Goal: Navigation & Orientation: Understand site structure

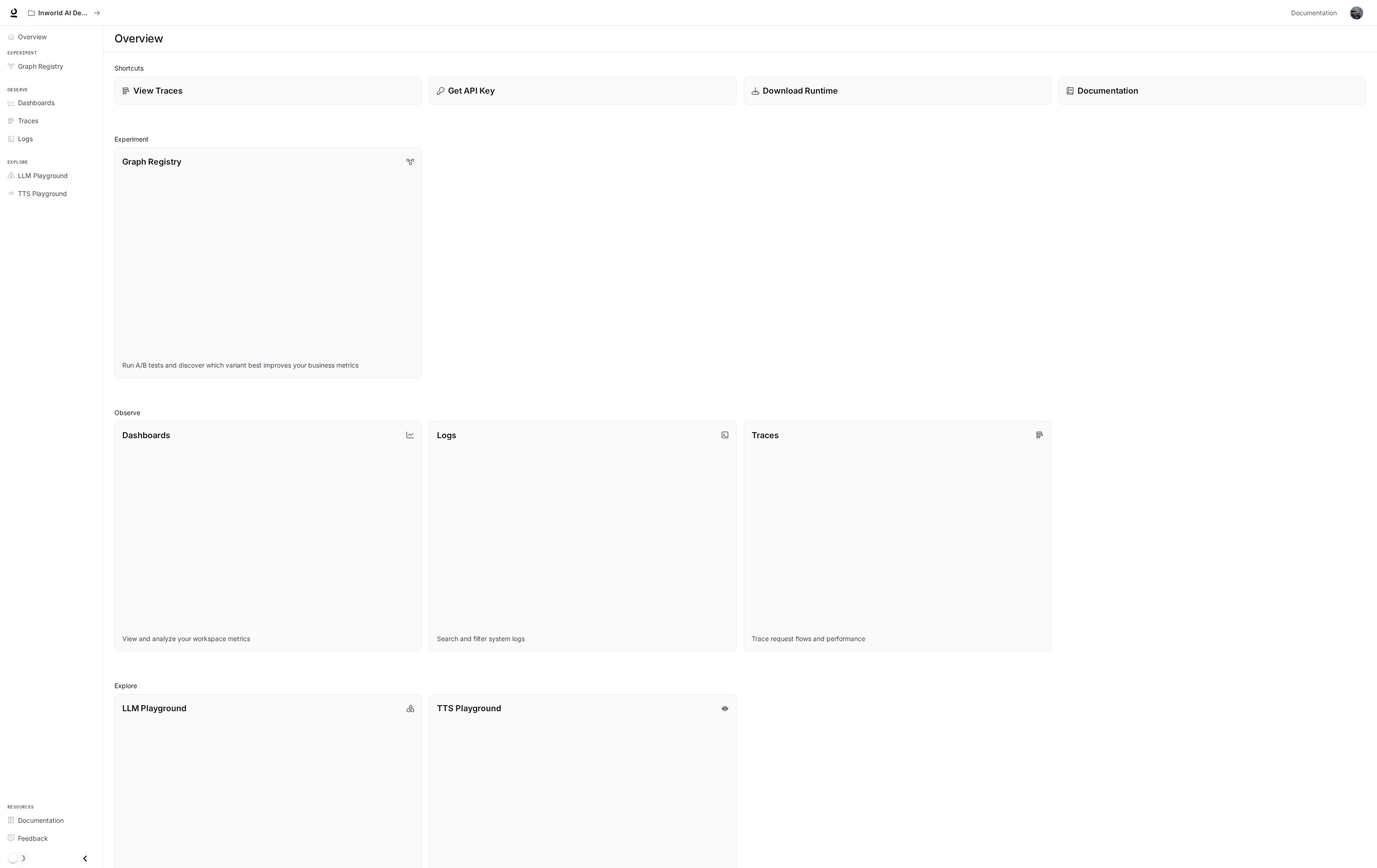
click at [693, 275] on div "Graph Registry Run A/B tests and discover which variant best improves your busi…" at bounding box center [736, 259] width 1259 height 238
click at [327, 90] on div "View Traces" at bounding box center [268, 91] width 294 height 13
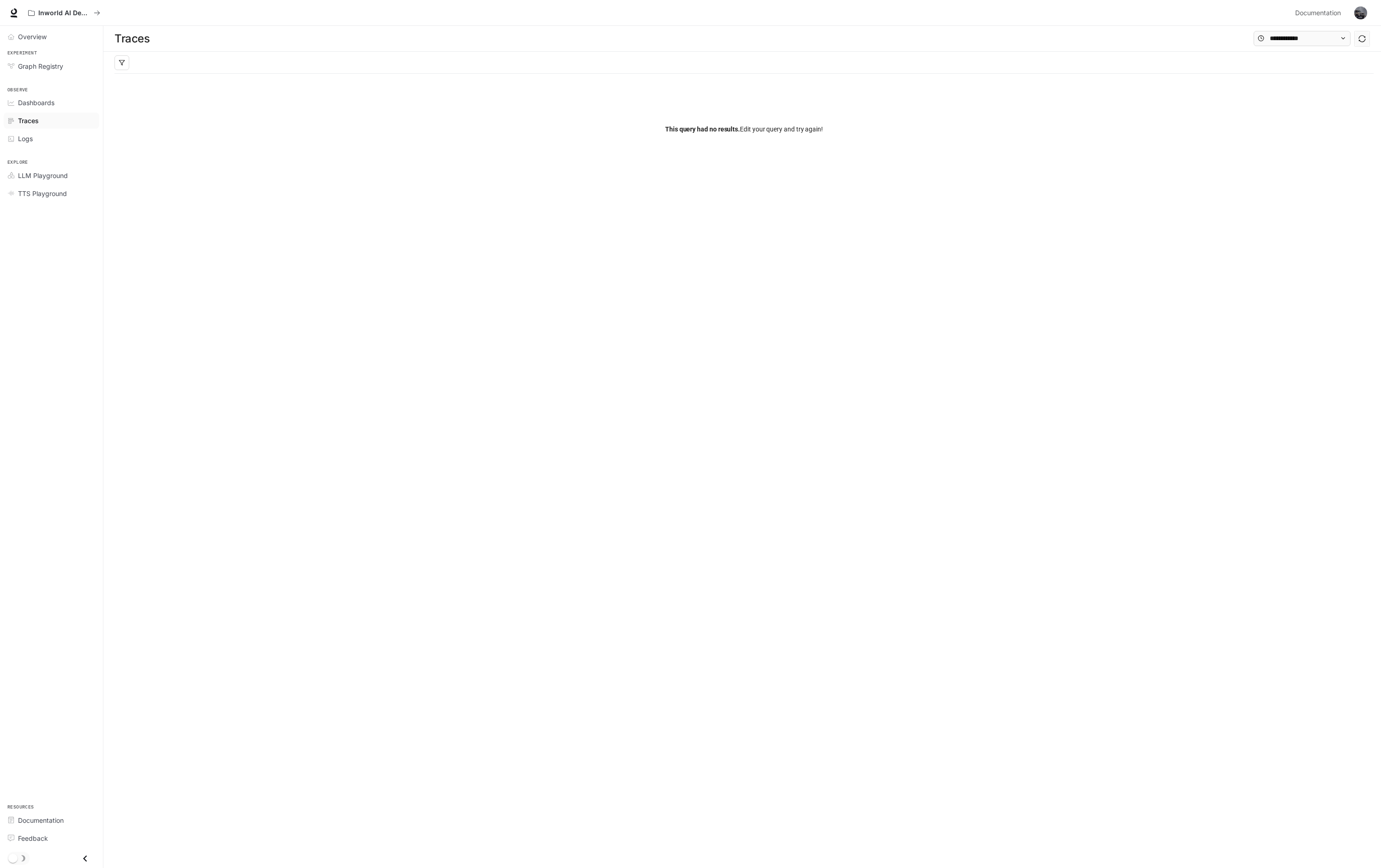
click at [1145, 389] on main "Traces Filters Duration MIN ms [PERSON_NAME] ms Clear All Status Clear All App …" at bounding box center [742, 447] width 1277 height 843
click at [56, 65] on span "Graph Registry" at bounding box center [41, 66] width 46 height 10
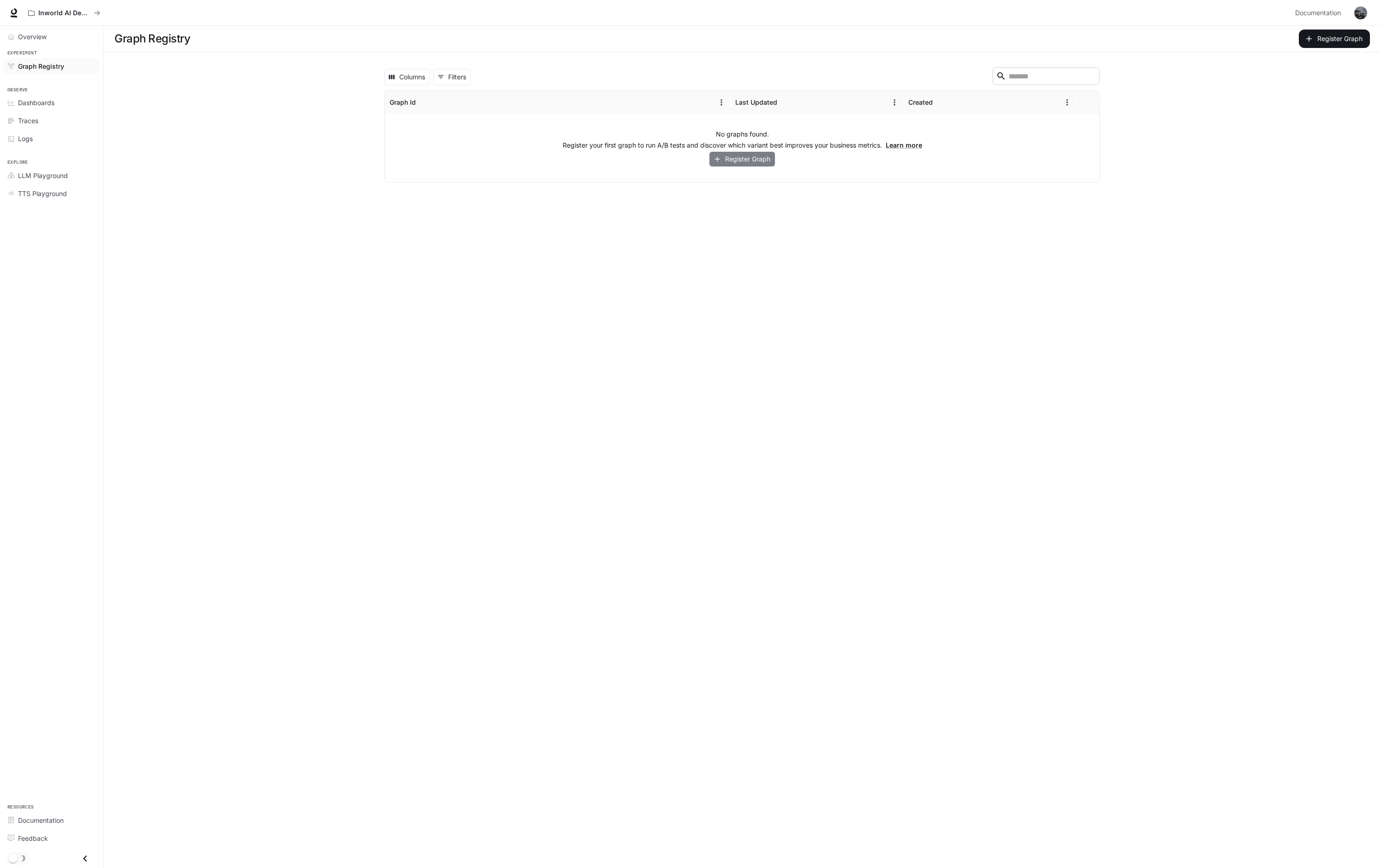
click at [742, 160] on button "Register Graph" at bounding box center [742, 159] width 66 height 15
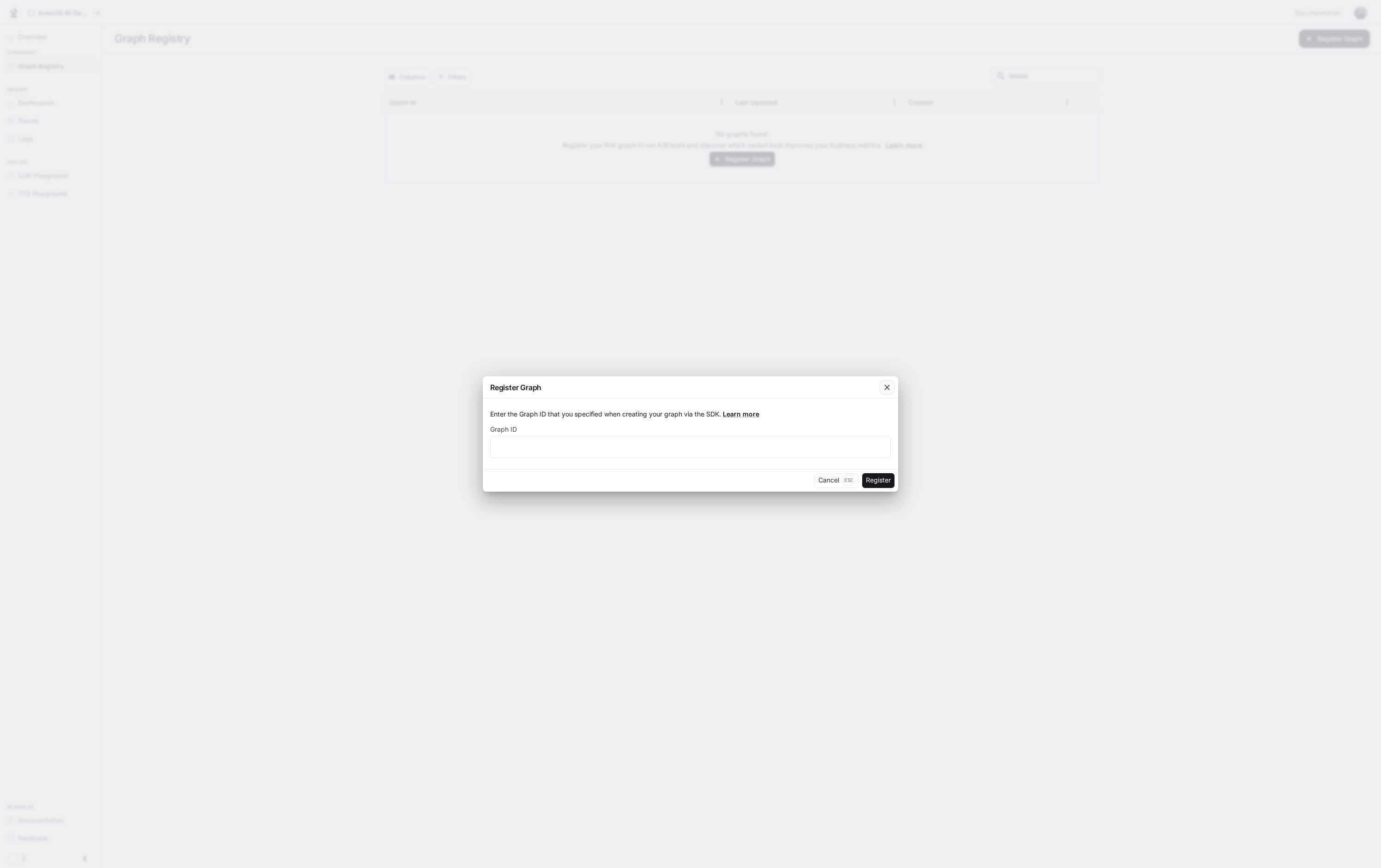
click at [891, 389] on icon "button" at bounding box center [887, 388] width 9 height 9
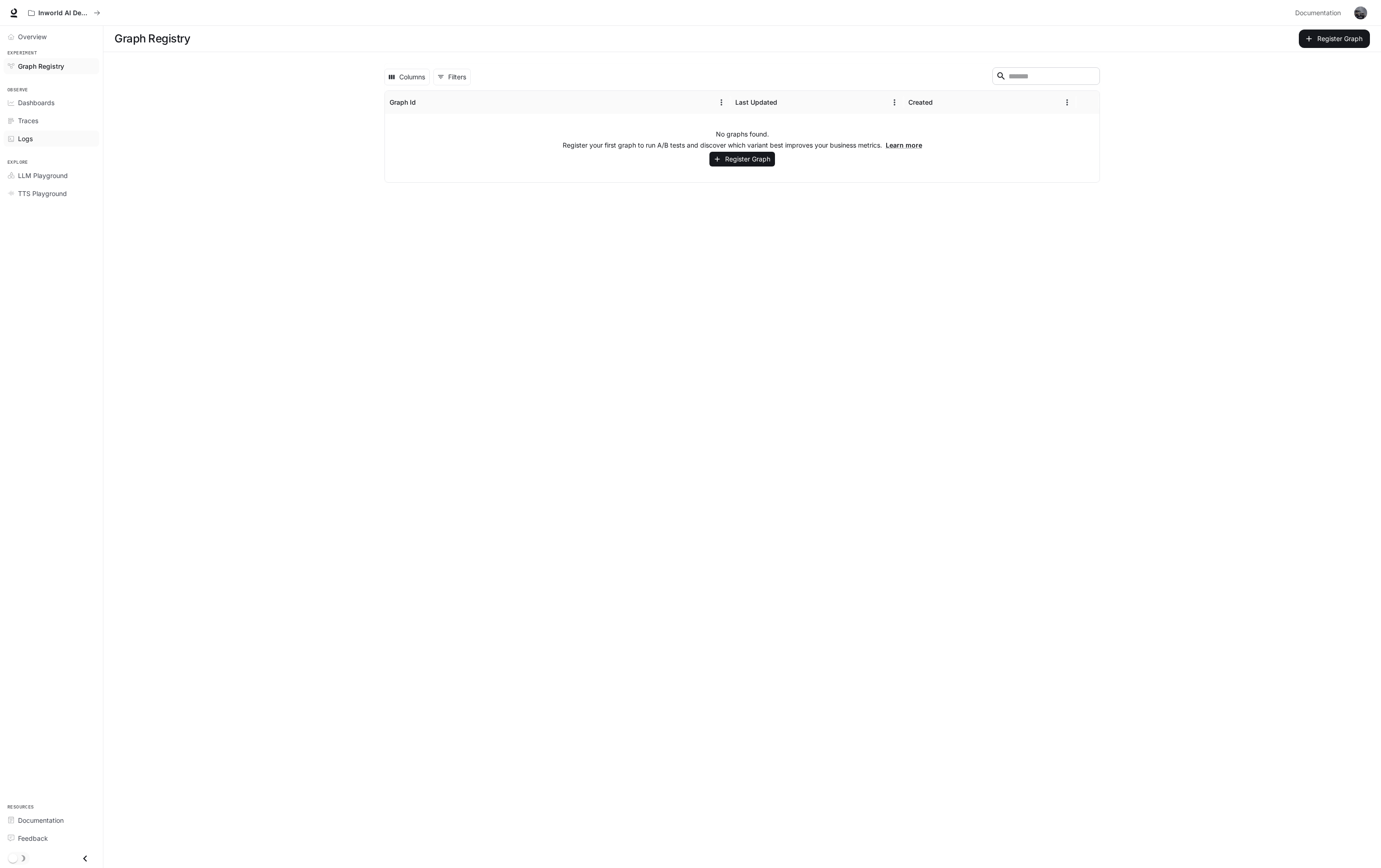
click at [37, 137] on div "Logs" at bounding box center [56, 138] width 77 height 10
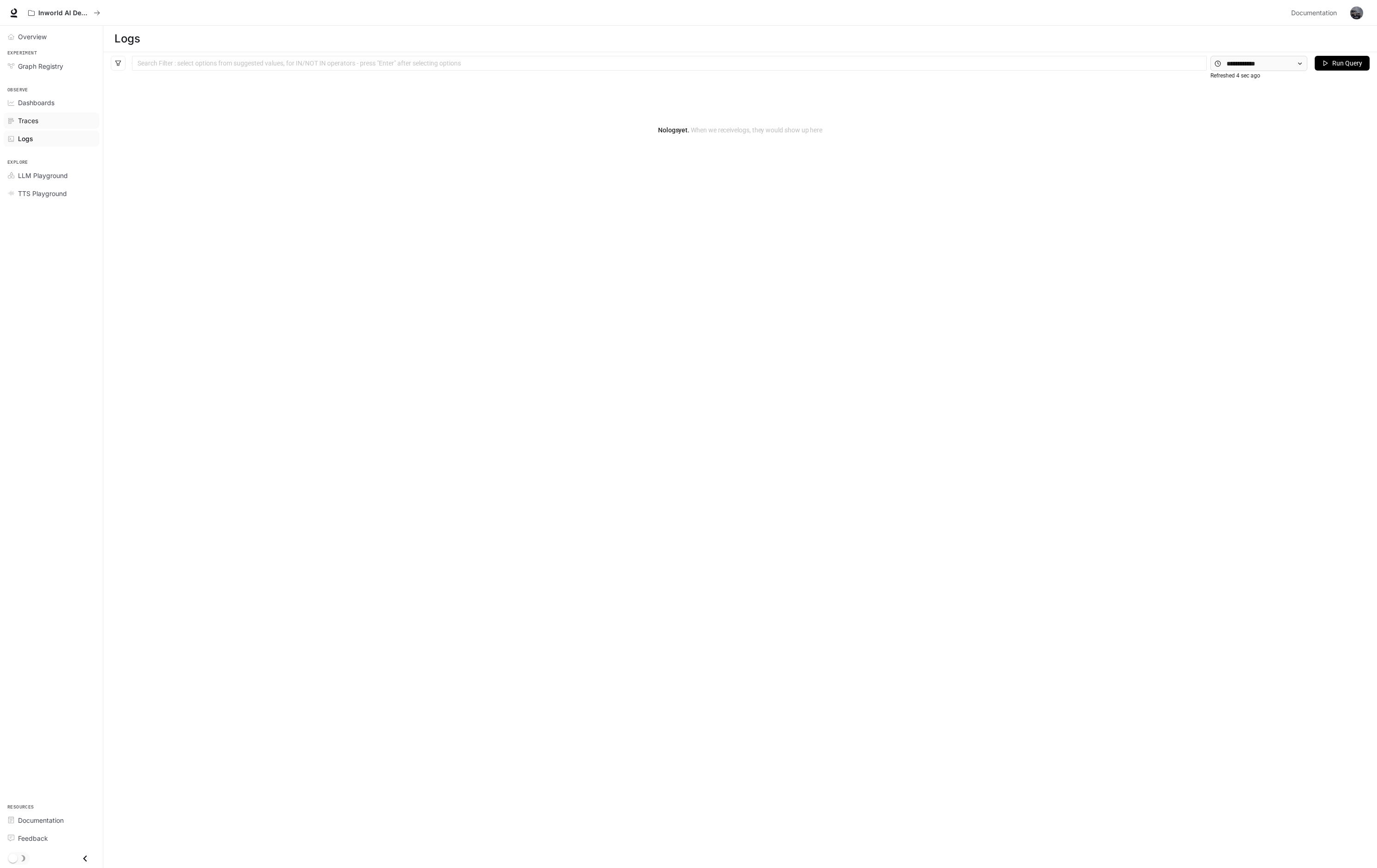
click at [53, 122] on div "Traces" at bounding box center [56, 120] width 77 height 10
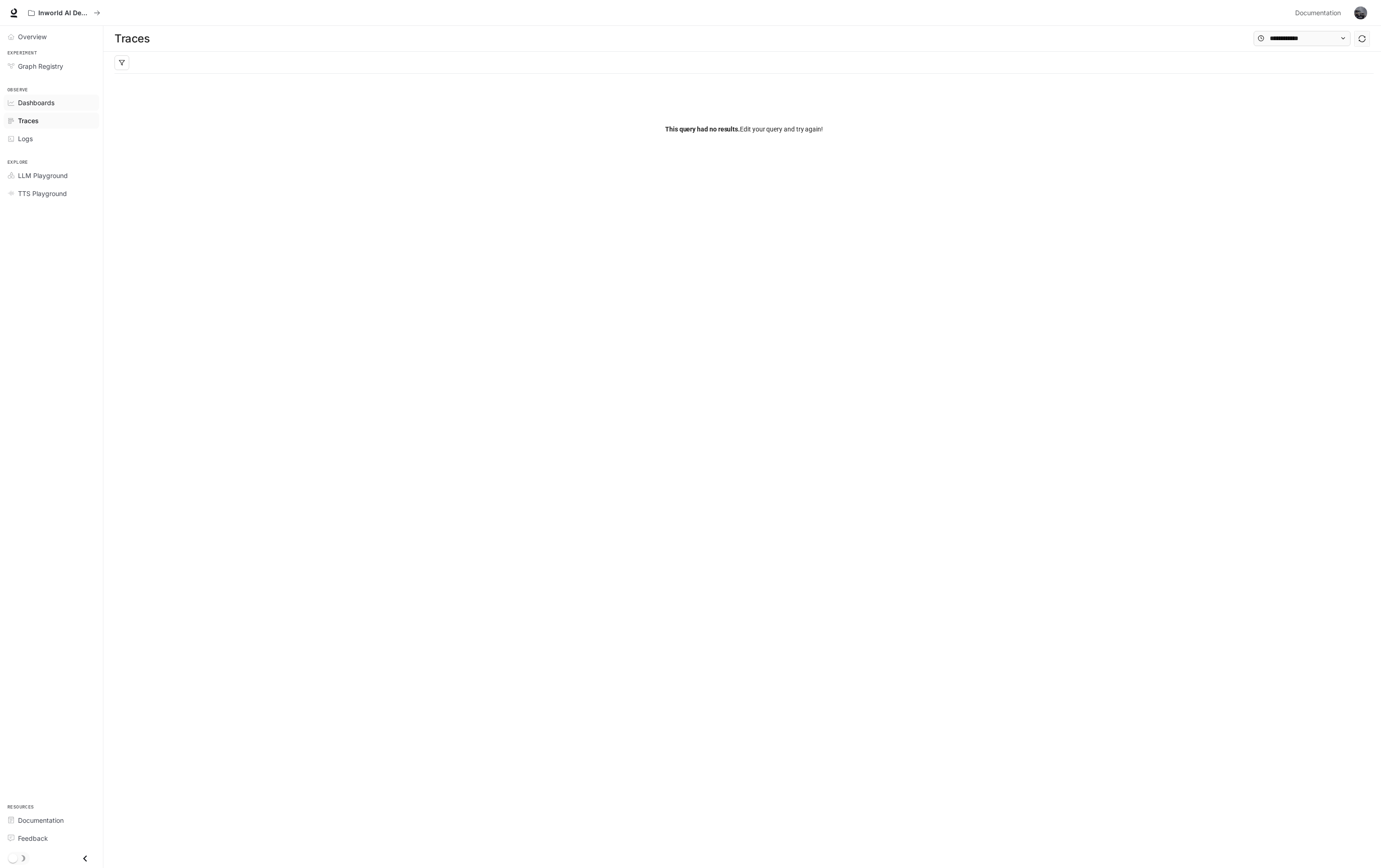
click at [36, 98] on span "Dashboards" at bounding box center [36, 102] width 36 height 10
click at [46, 37] on span "Overview" at bounding box center [32, 36] width 28 height 10
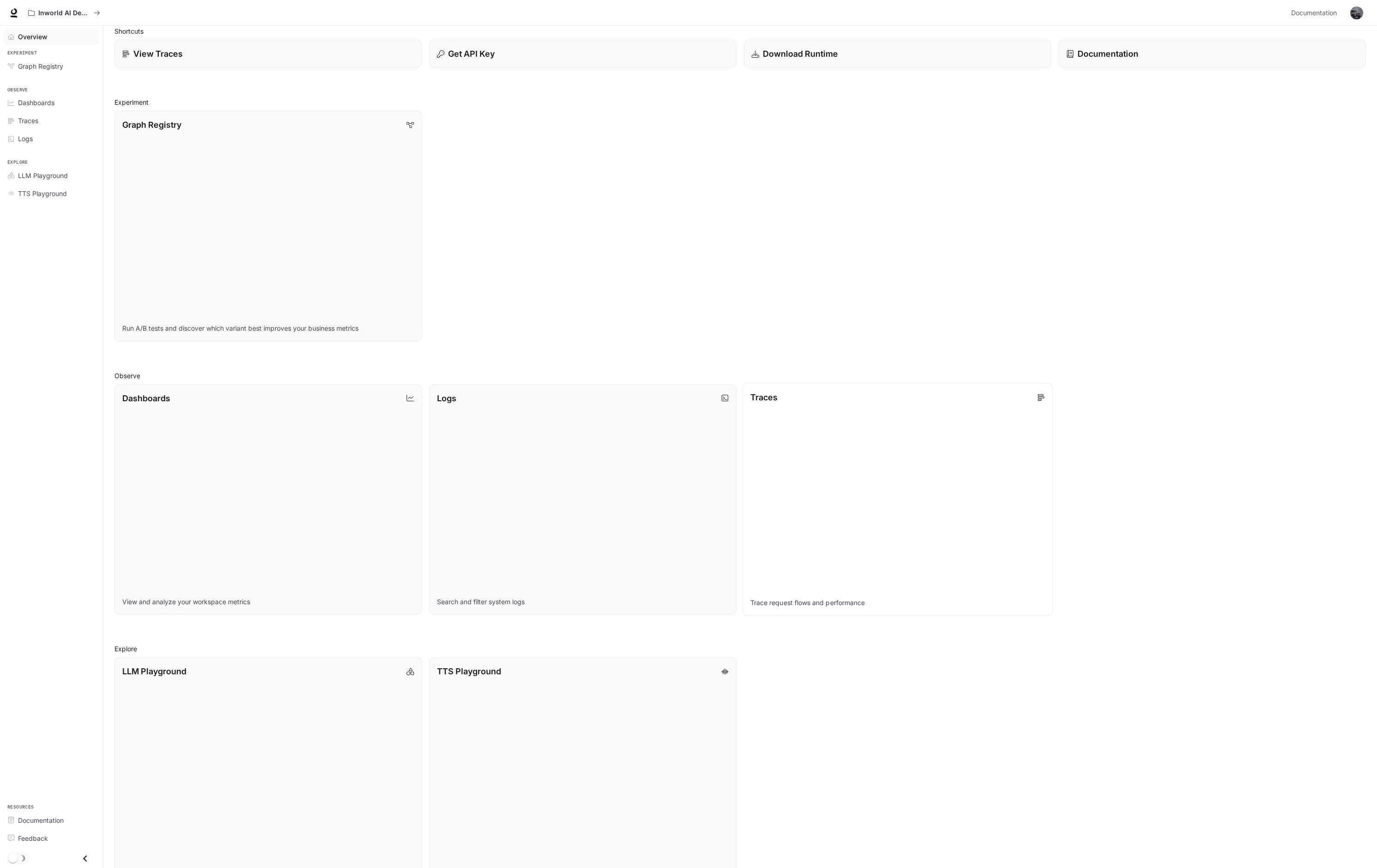
scroll to position [68, 0]
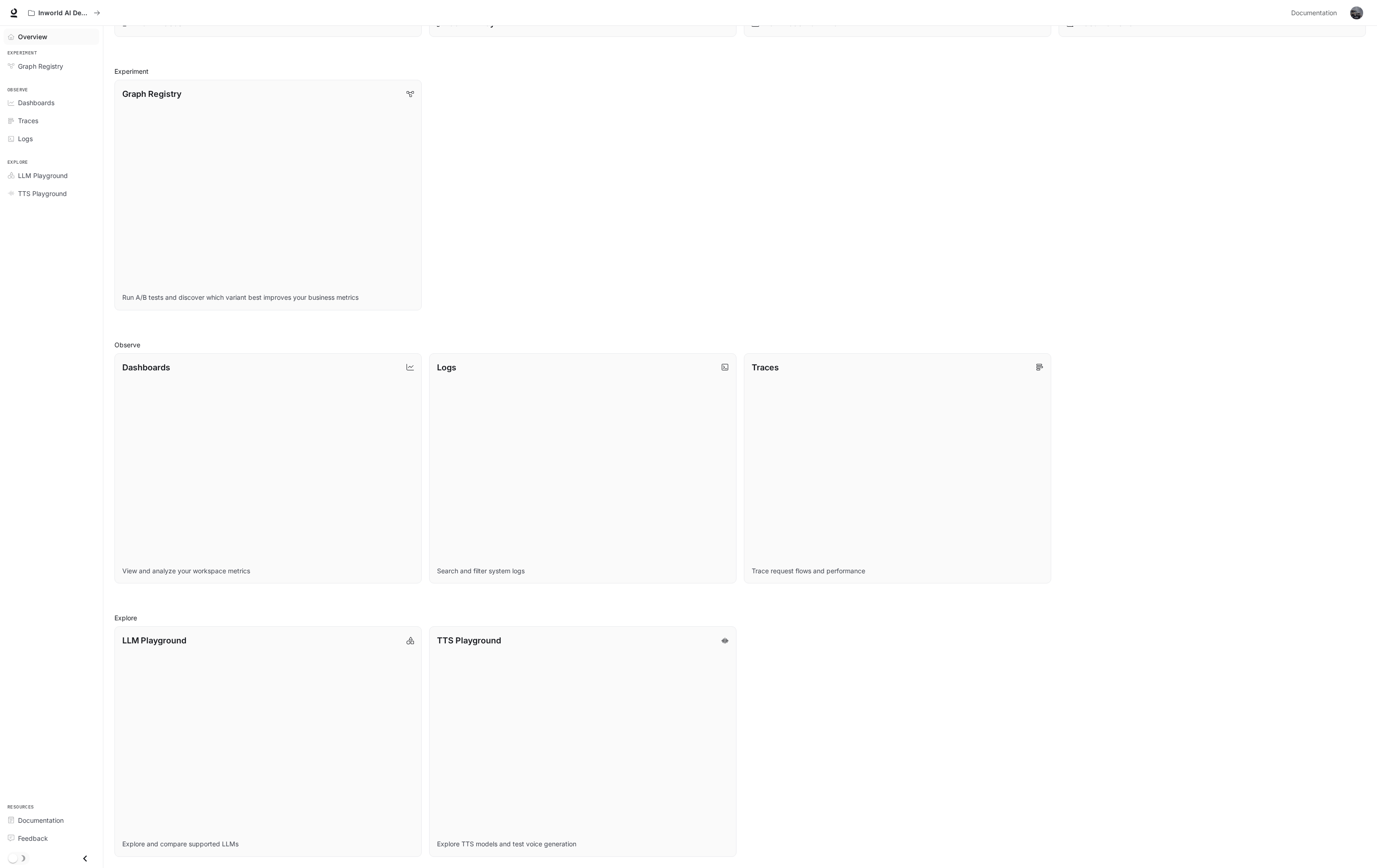
drag, startPoint x: 1210, startPoint y: 103, endPoint x: 1135, endPoint y: 29, distance: 105.4
